Goal: Information Seeking & Learning: Stay updated

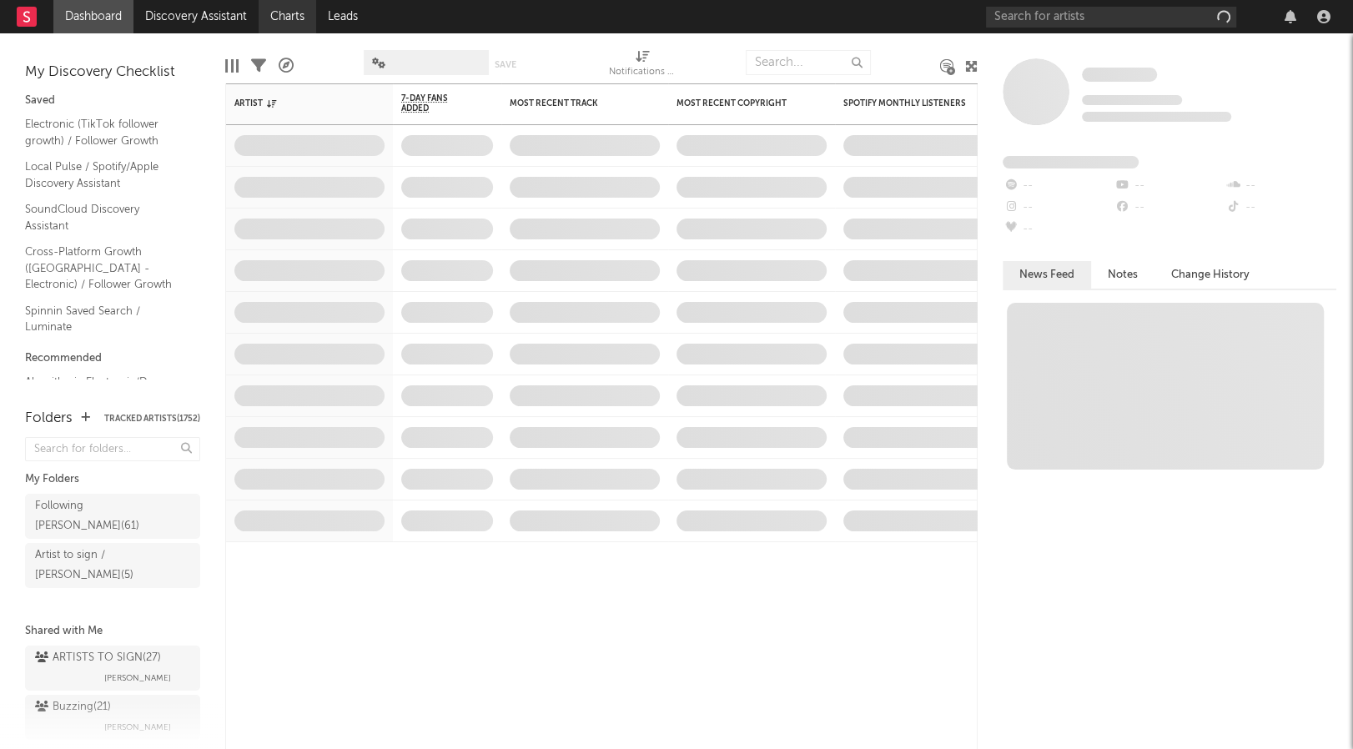
click at [305, 25] on link "Charts" at bounding box center [288, 16] width 58 height 33
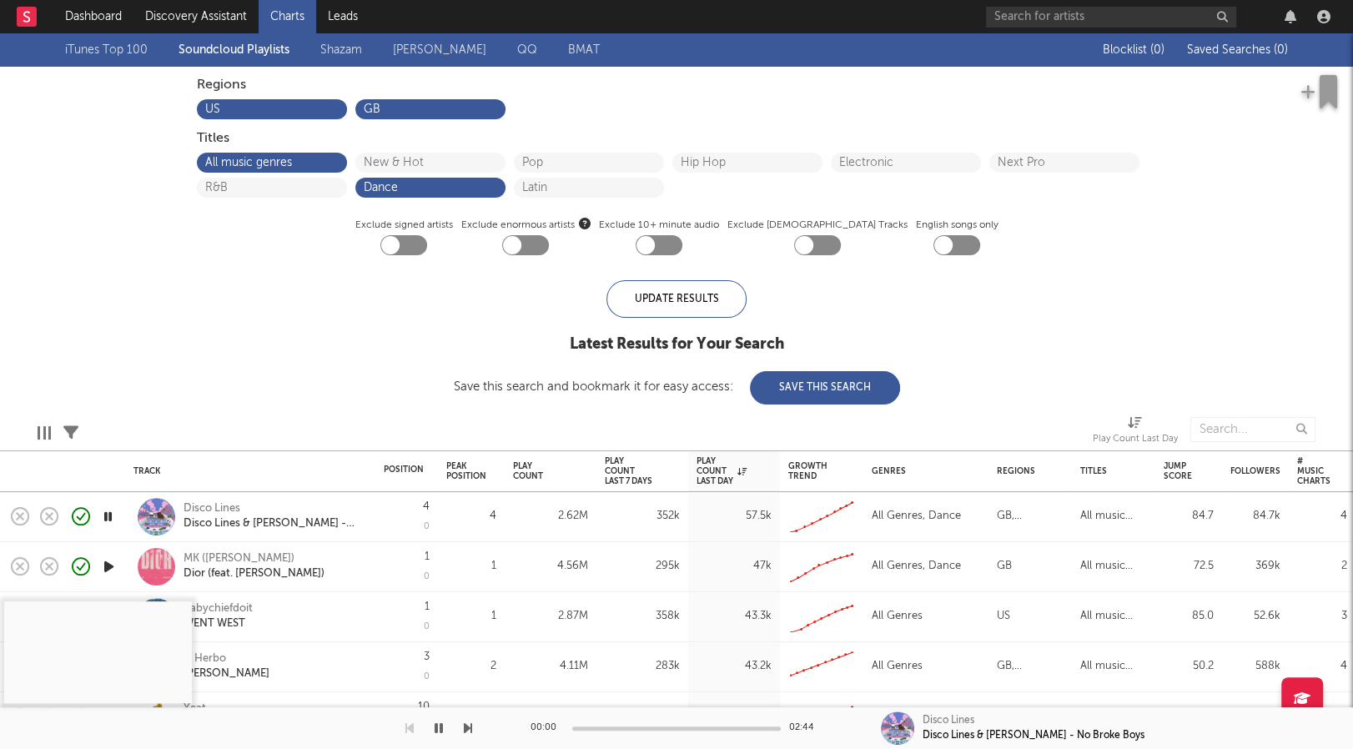
click at [340, 48] on link "Shazam" at bounding box center [341, 50] width 42 height 20
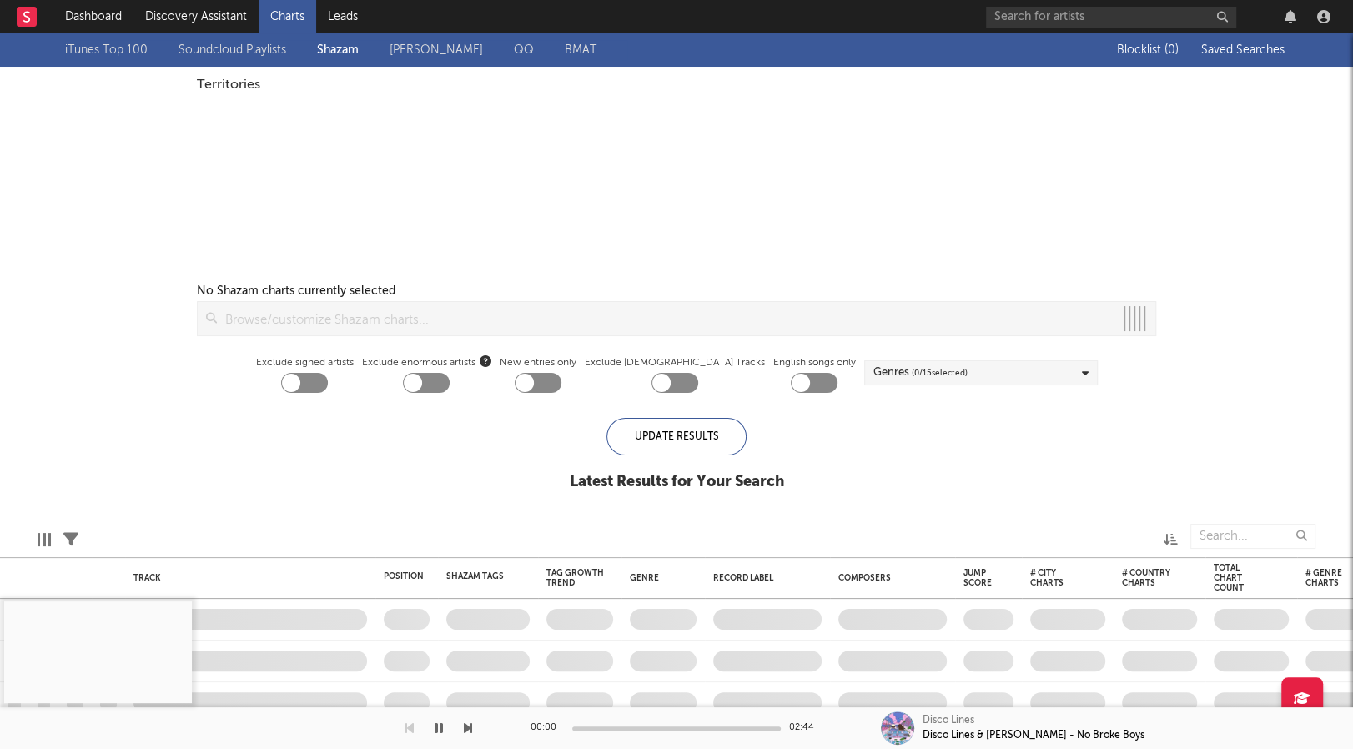
checkbox input "true"
